Goal: Task Accomplishment & Management: Manage account settings

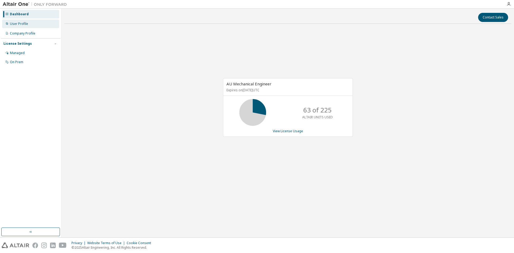
click at [37, 25] on div "User Profile" at bounding box center [30, 24] width 57 height 9
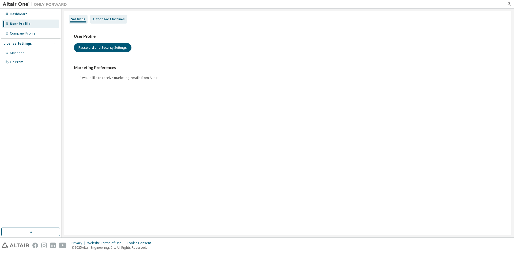
click at [98, 21] on div "Authorized Machines" at bounding box center [108, 19] width 32 height 4
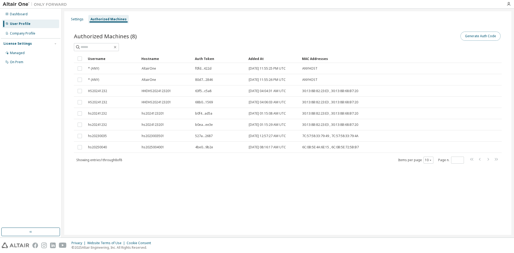
click at [473, 36] on button "Generate Auth Code" at bounding box center [480, 36] width 40 height 9
